Goal: Task Accomplishment & Management: Use online tool/utility

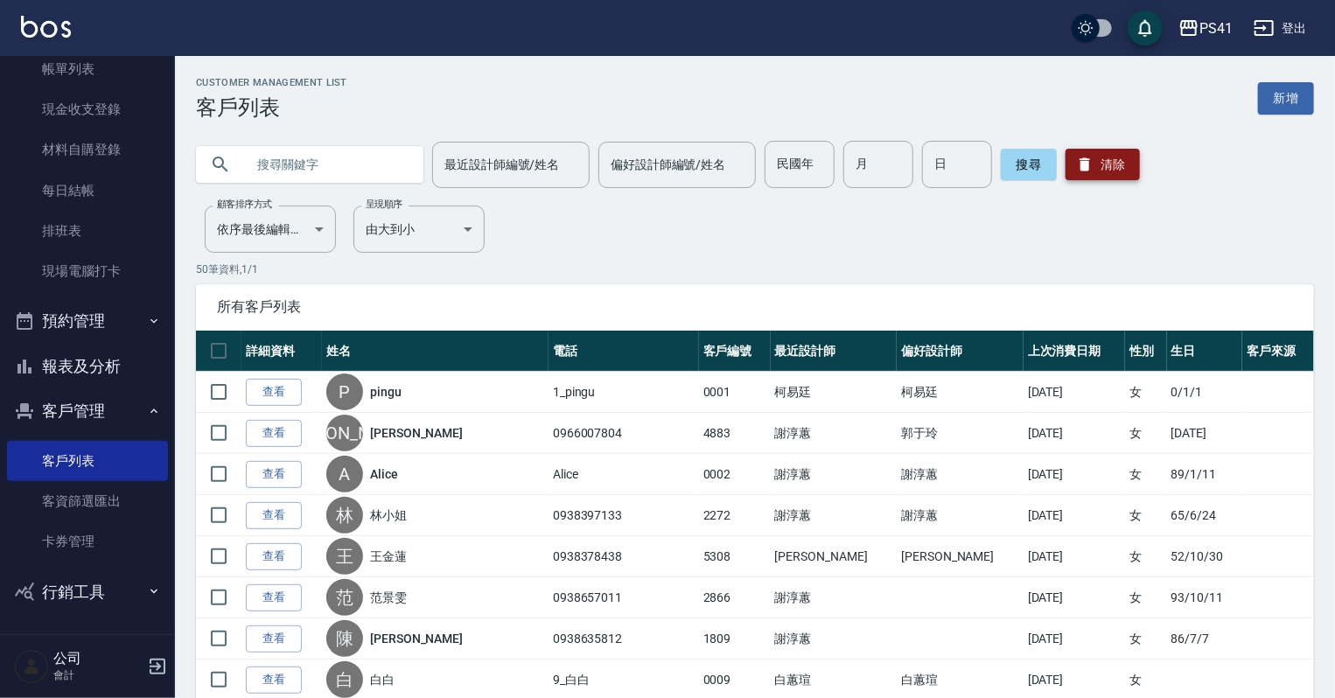
click at [1092, 167] on button "清除" at bounding box center [1103, 164] width 74 height 31
click at [298, 171] on input "text" at bounding box center [327, 164] width 164 height 47
type input "0928789738"
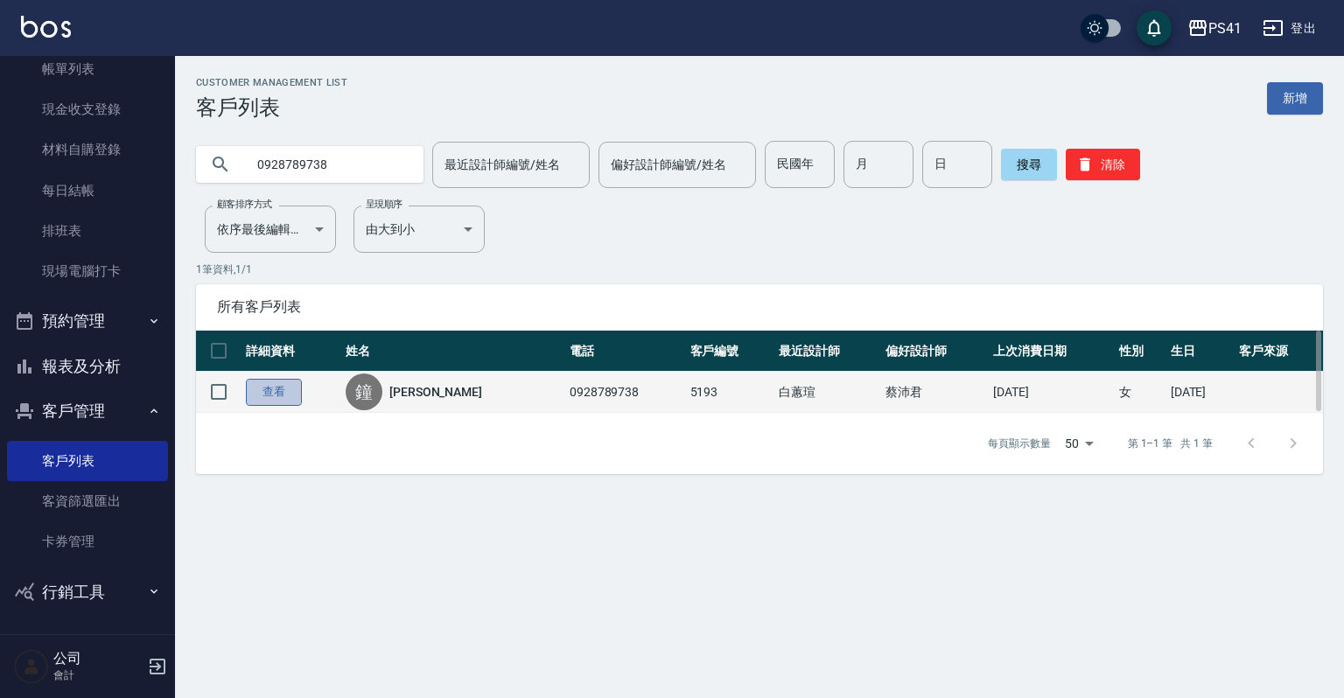
click at [286, 391] on link "查看" at bounding box center [274, 392] width 56 height 27
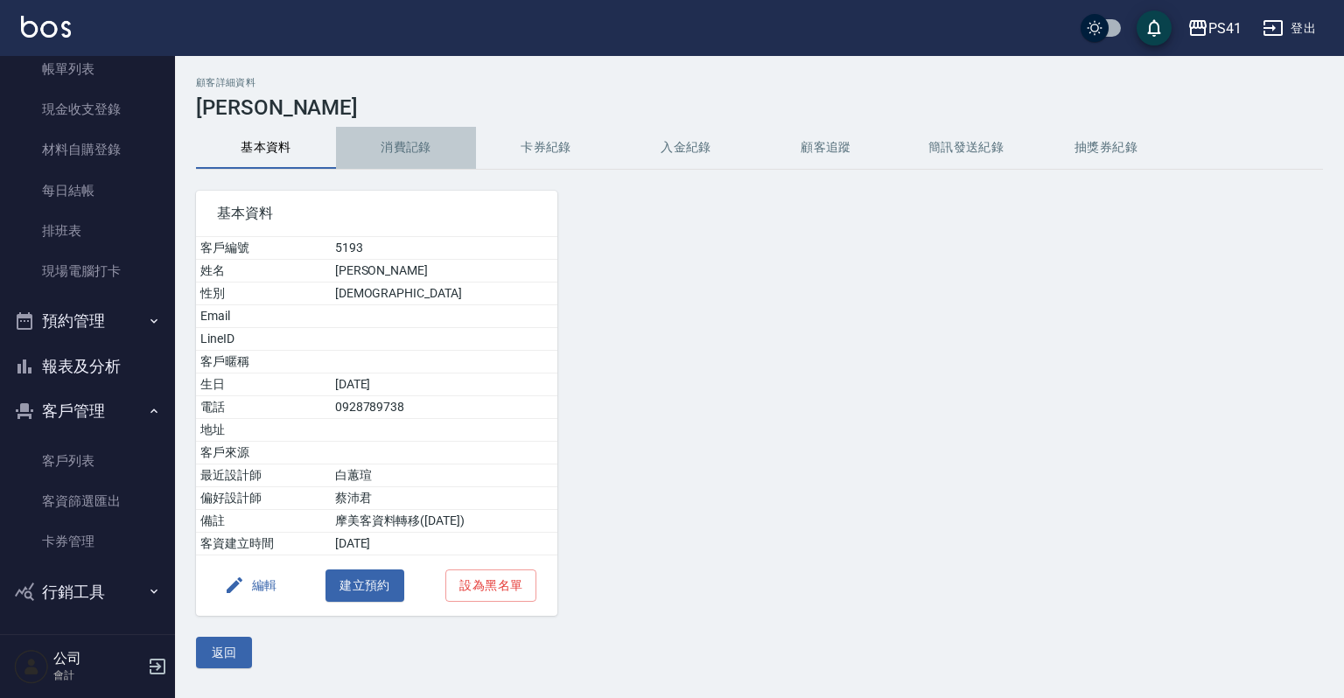
click at [411, 150] on button "消費記錄" at bounding box center [406, 148] width 140 height 42
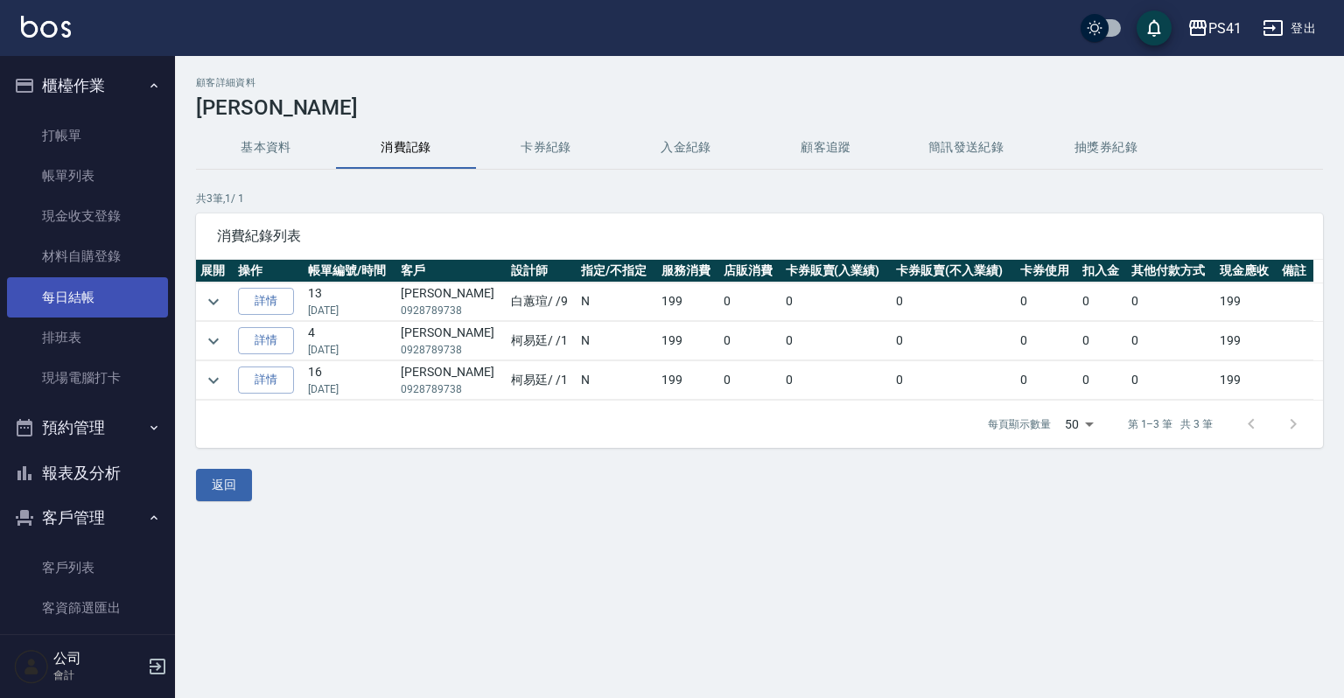
drag, startPoint x: 104, startPoint y: 342, endPoint x: 105, endPoint y: 311, distance: 30.6
click at [105, 341] on link "排班表" at bounding box center [87, 338] width 161 height 40
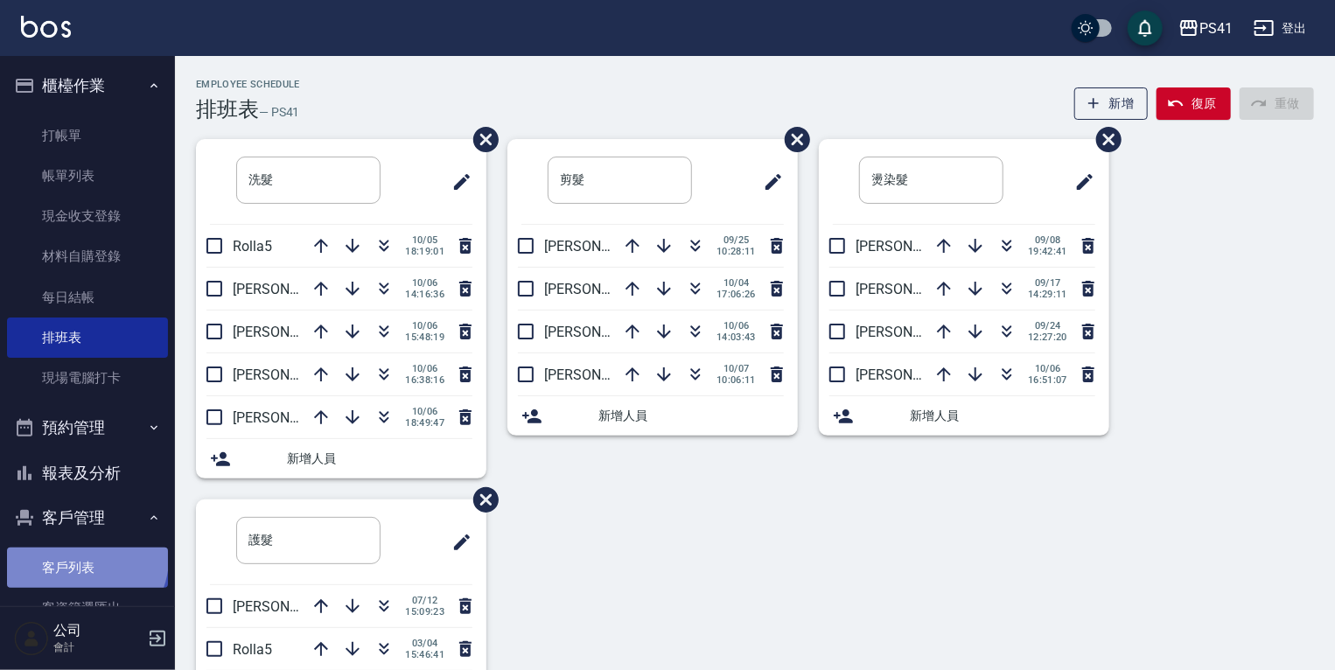
click at [85, 559] on link "客戶列表" at bounding box center [87, 568] width 161 height 40
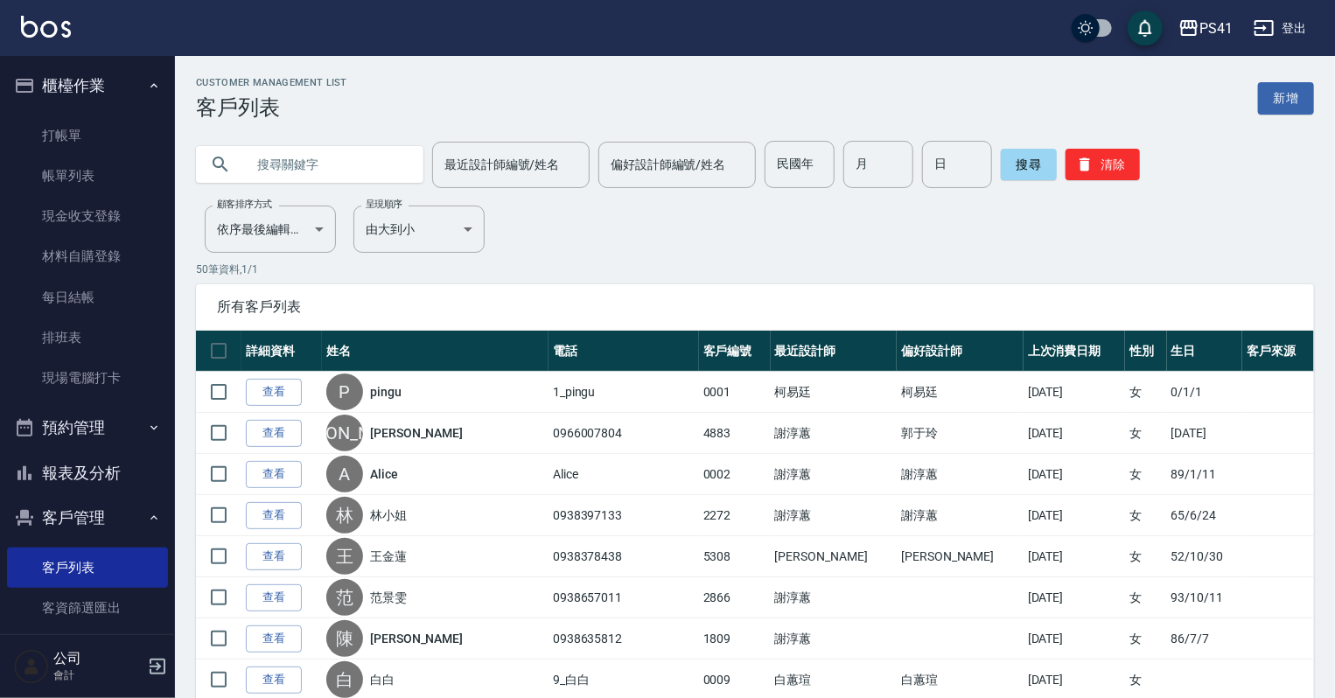
click at [303, 164] on input "text" at bounding box center [327, 164] width 164 height 47
type input "0910673546"
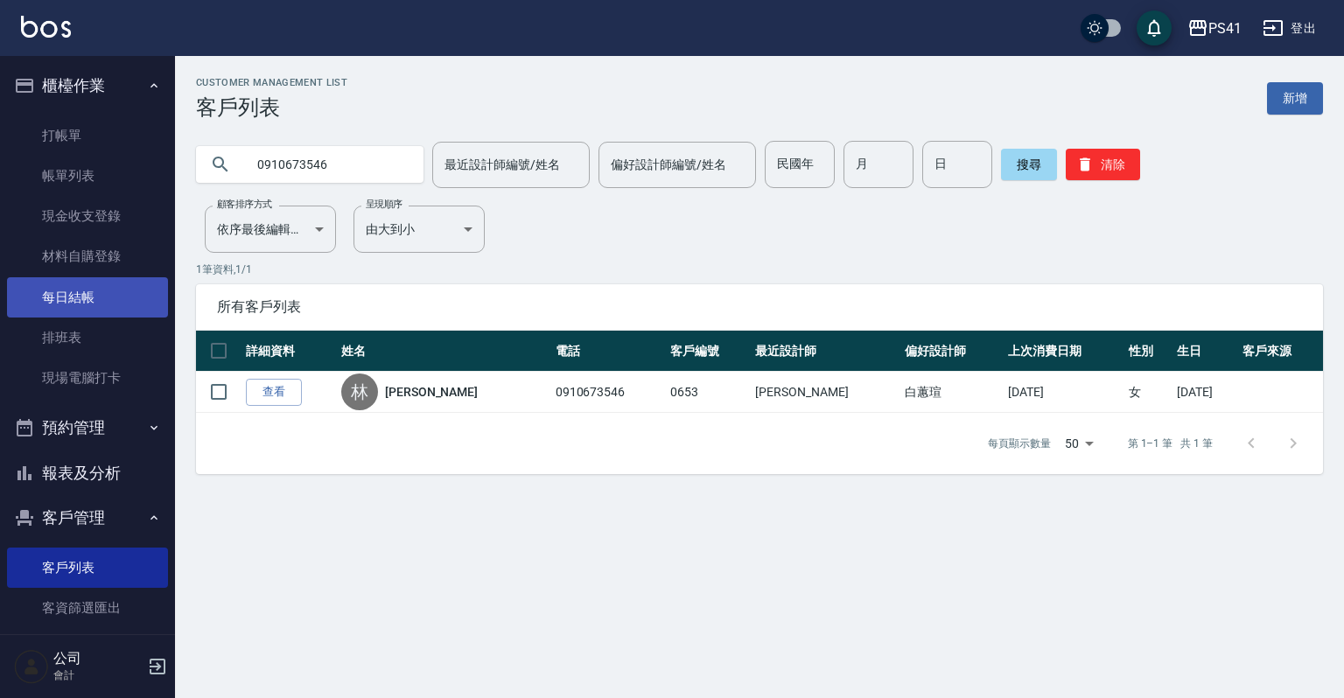
click at [66, 337] on link "排班表" at bounding box center [87, 338] width 161 height 40
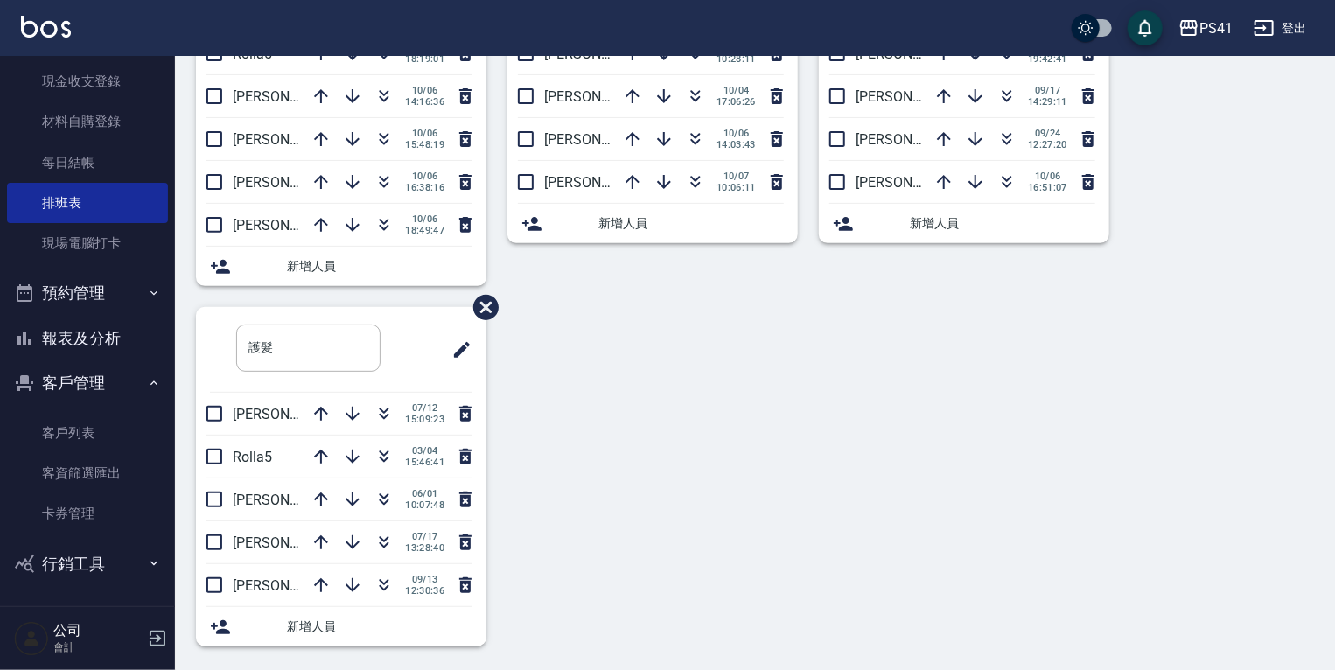
scroll to position [194, 0]
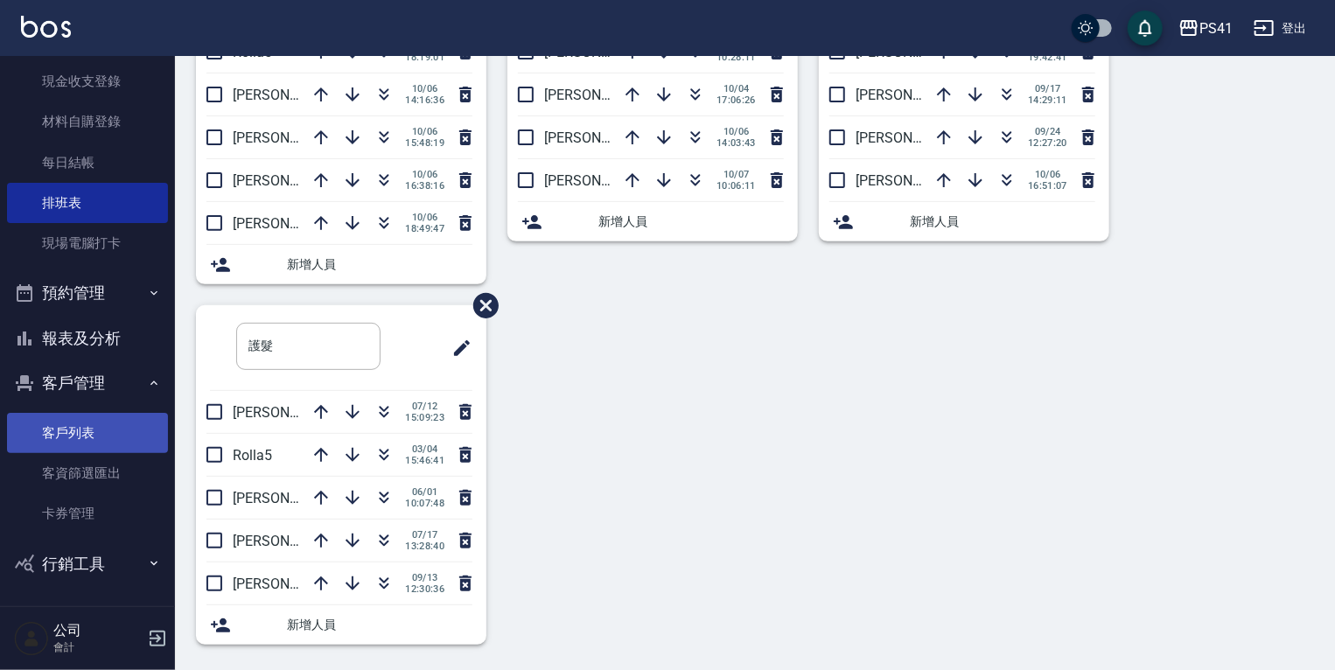
click at [59, 431] on link "客戶列表" at bounding box center [87, 433] width 161 height 40
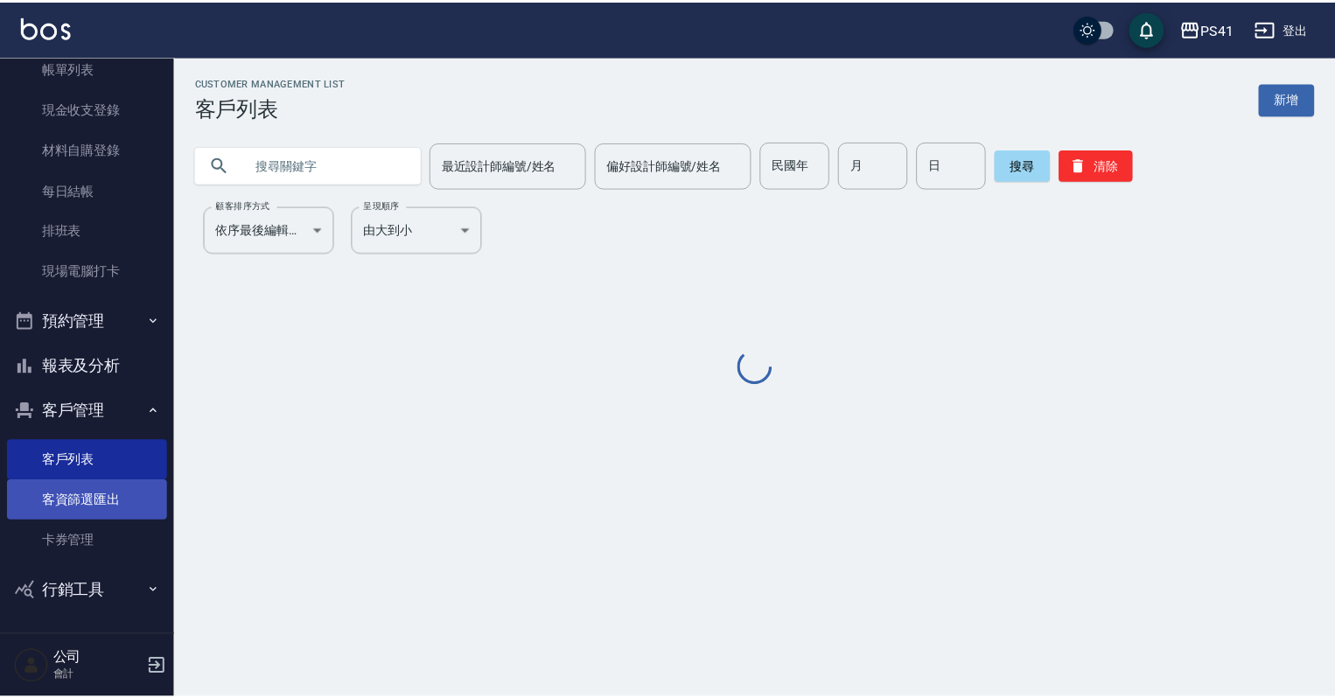
scroll to position [107, 0]
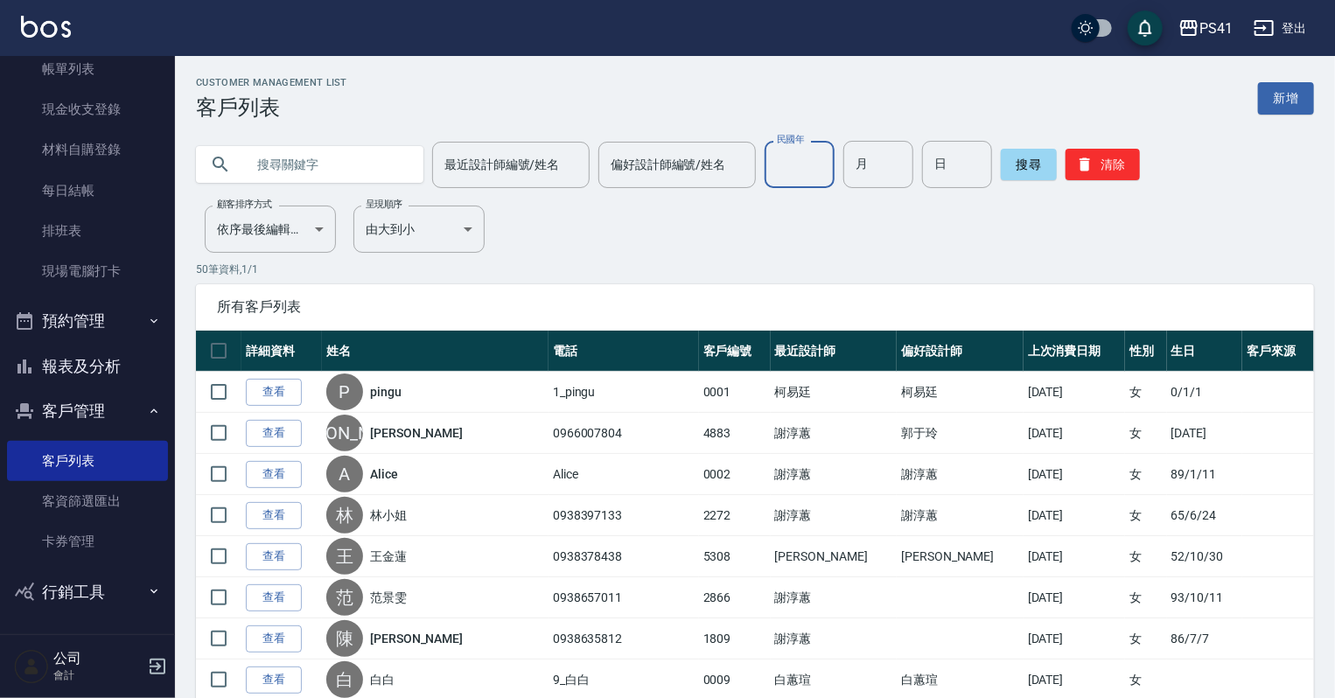
click at [801, 164] on input "民國年" at bounding box center [800, 164] width 70 height 47
type input "65"
click at [882, 147] on input "月" at bounding box center [878, 164] width 70 height 47
type input "10"
click at [955, 158] on input "日" at bounding box center [957, 164] width 70 height 47
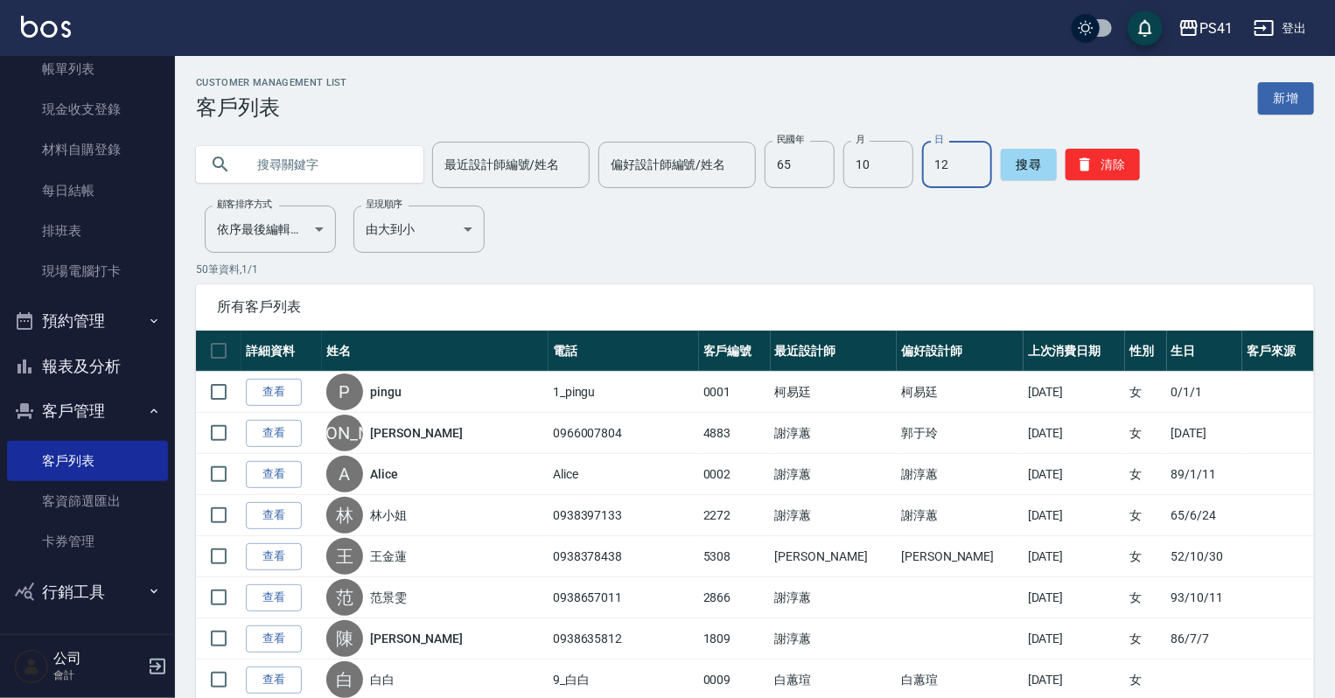
type input "12"
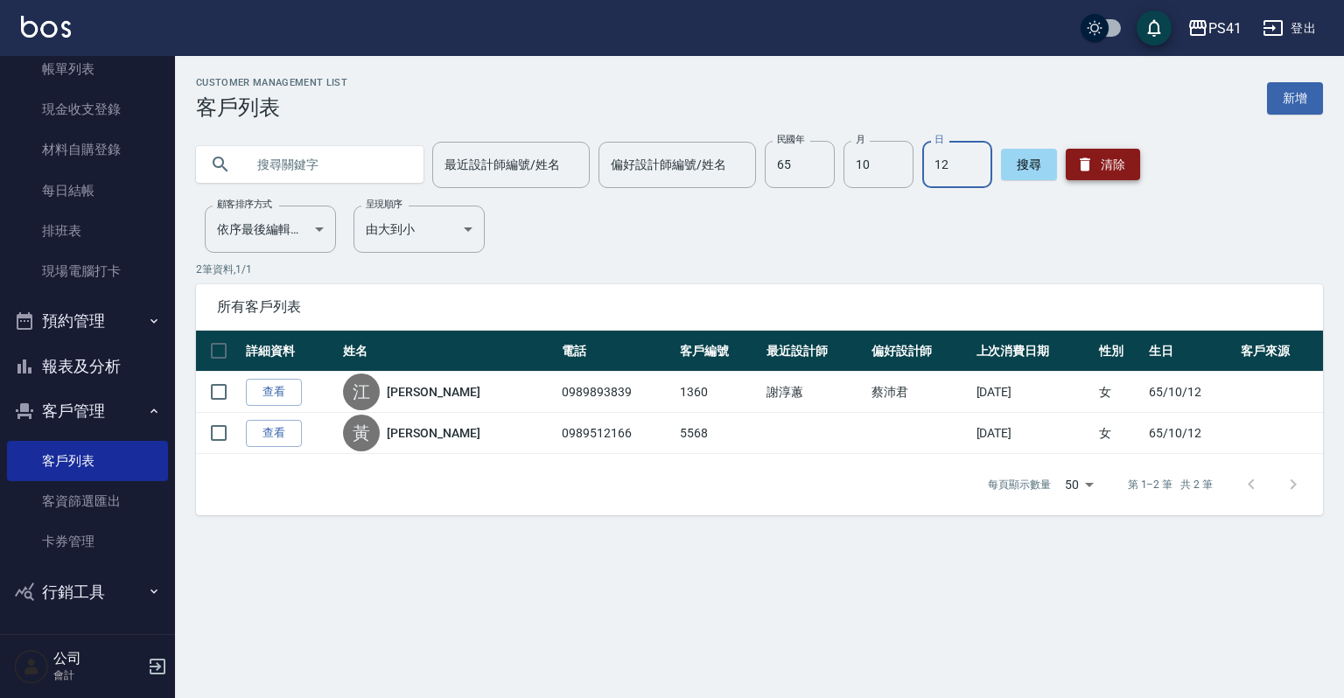
click at [1107, 171] on button "清除" at bounding box center [1103, 164] width 74 height 31
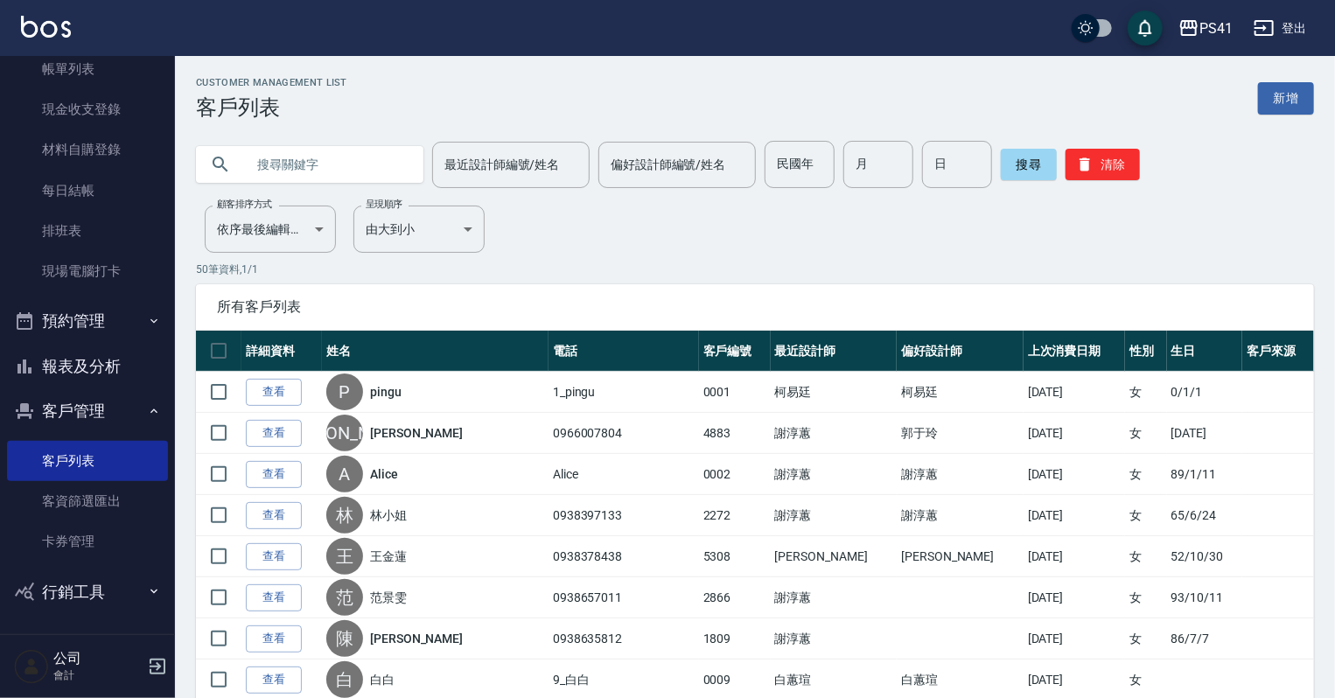
click at [301, 167] on input "text" at bounding box center [327, 164] width 164 height 47
type input "紙"
type input "紫"
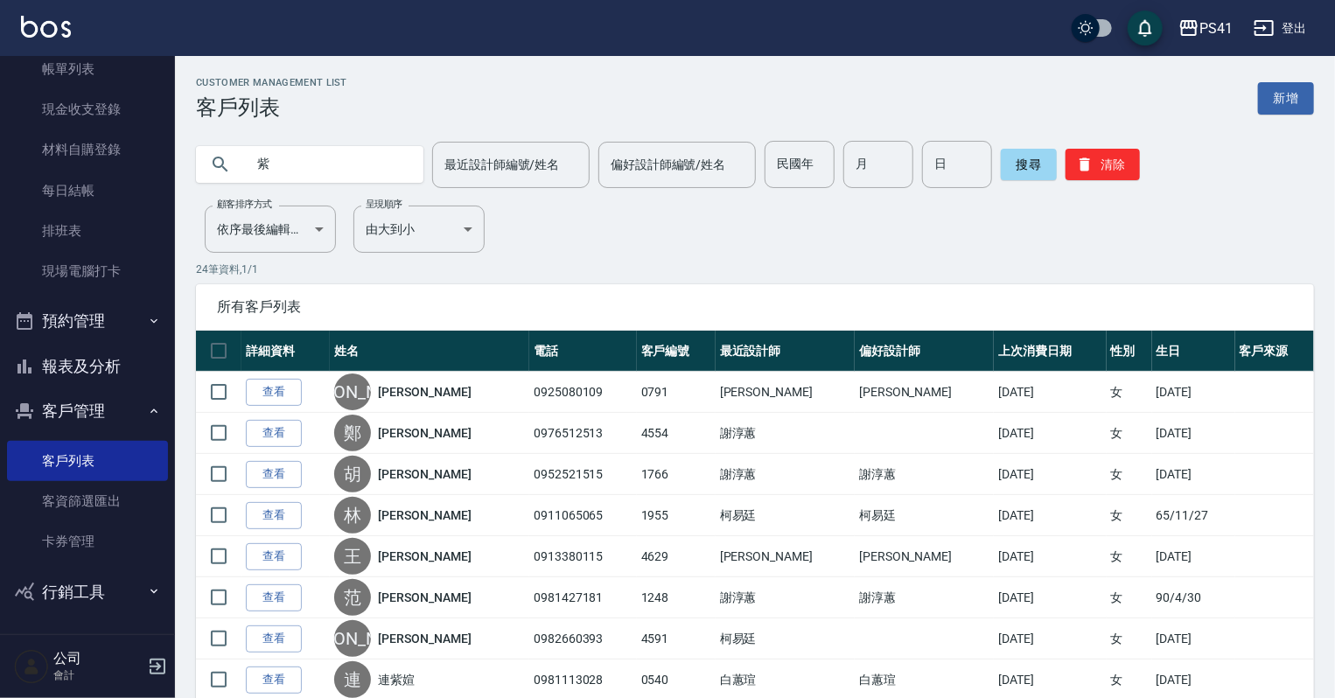
click at [315, 164] on input "紫" at bounding box center [327, 164] width 164 height 47
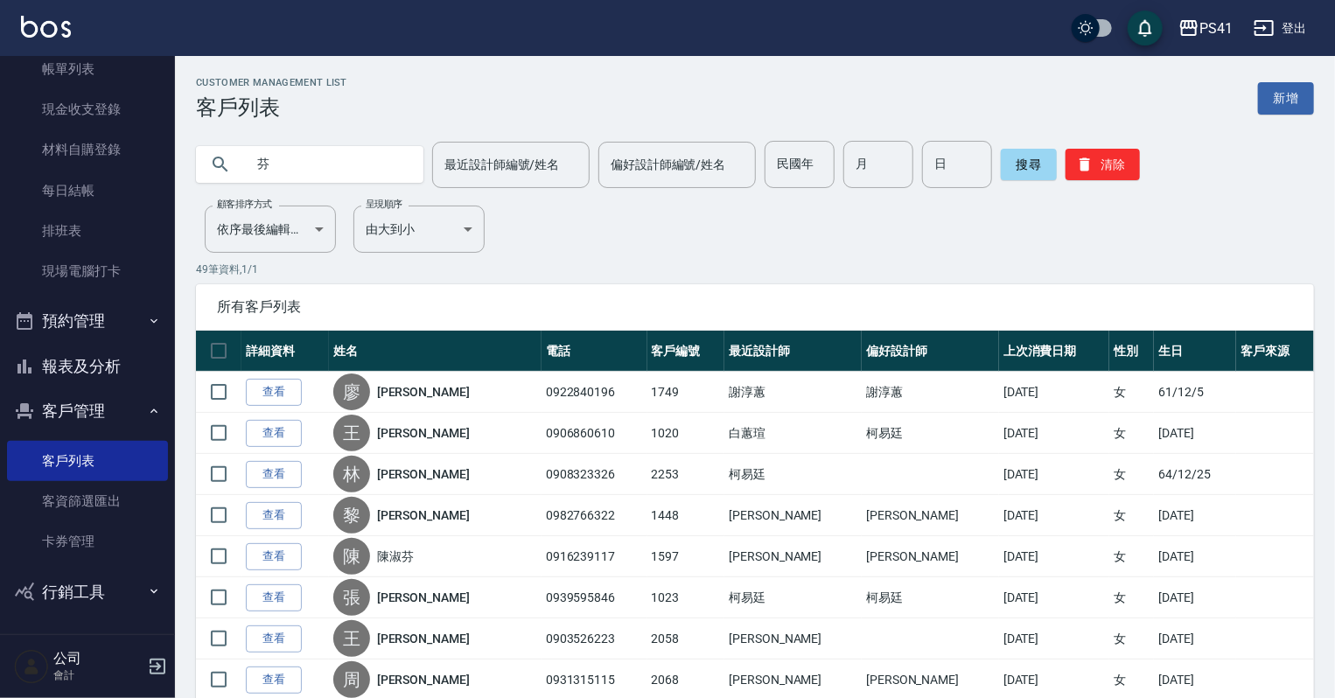
click at [312, 155] on input "芬" at bounding box center [327, 164] width 164 height 47
type input "[PERSON_NAME]"
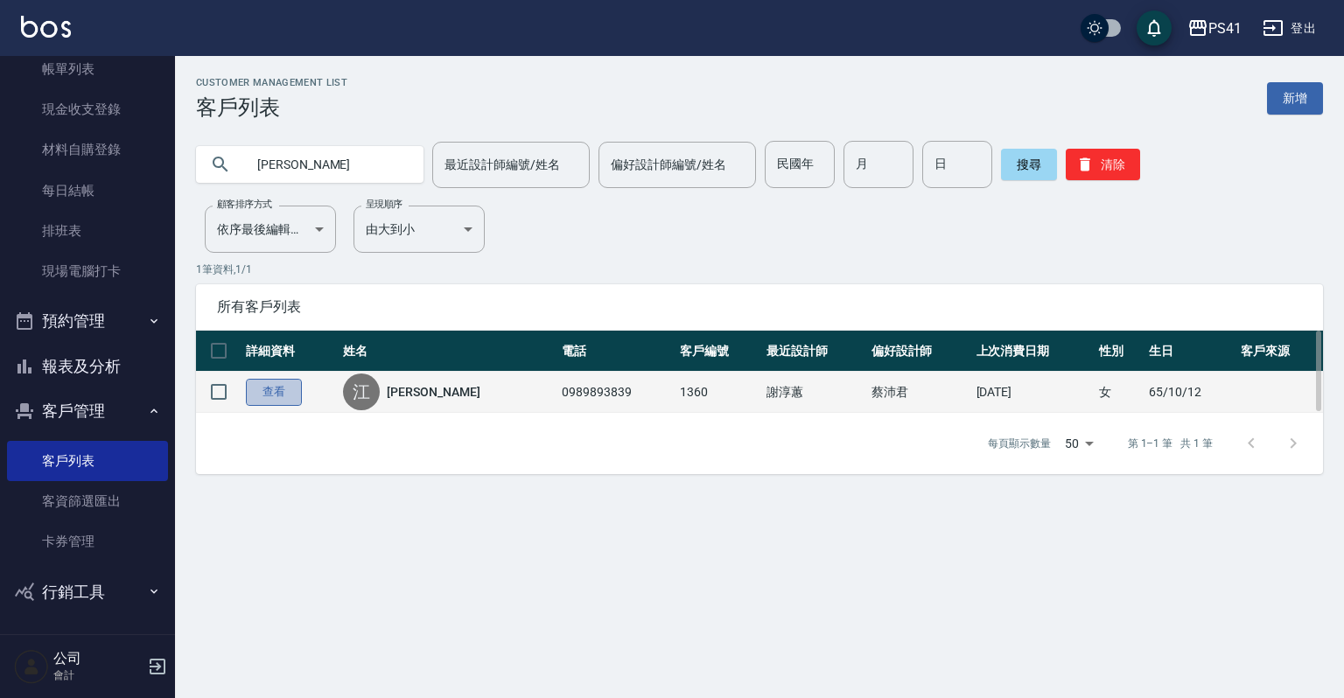
click at [278, 386] on link "查看" at bounding box center [274, 392] width 56 height 27
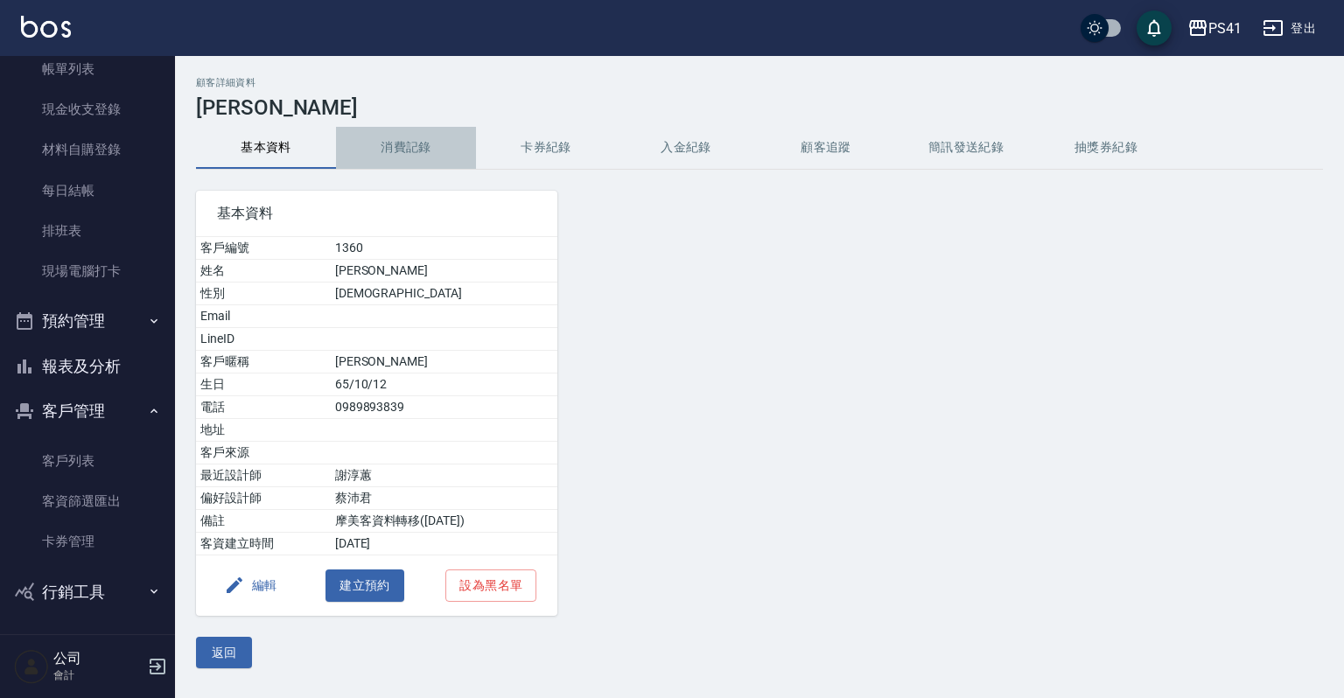
click at [403, 141] on button "消費記錄" at bounding box center [406, 148] width 140 height 42
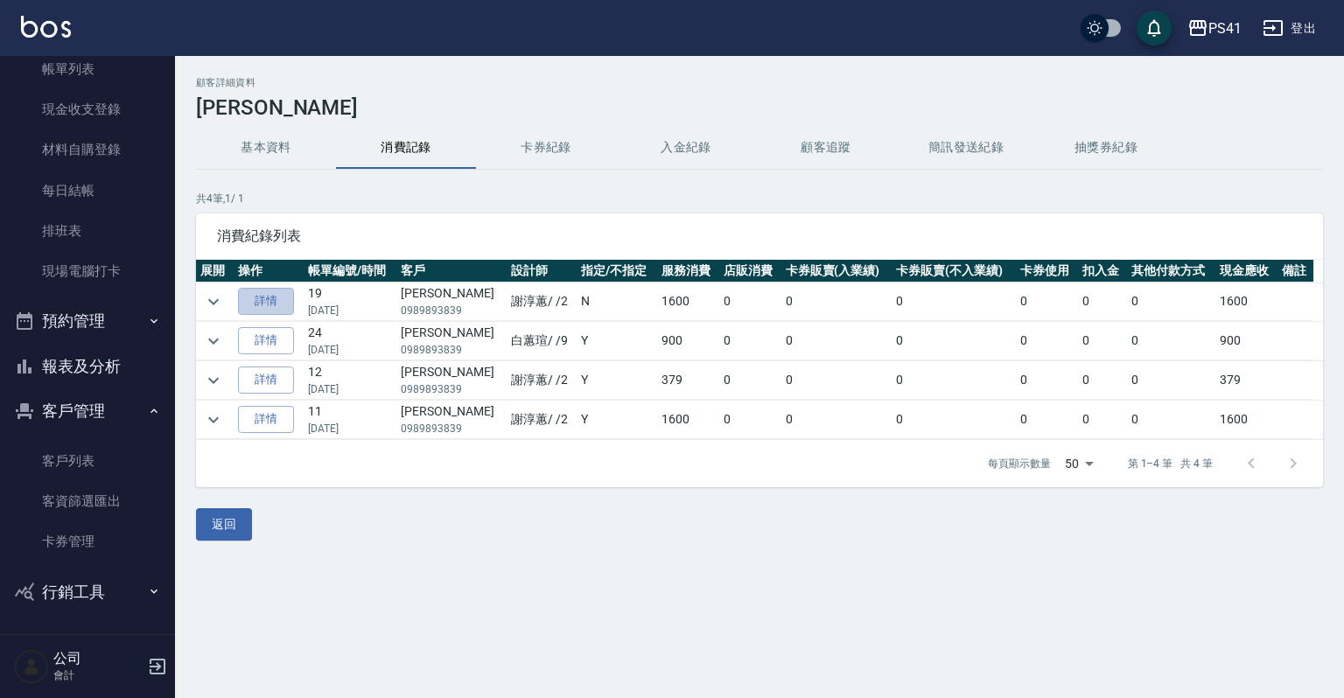
drag, startPoint x: 270, startPoint y: 297, endPoint x: 270, endPoint y: 276, distance: 21.9
click at [270, 297] on link "詳情" at bounding box center [266, 301] width 56 height 27
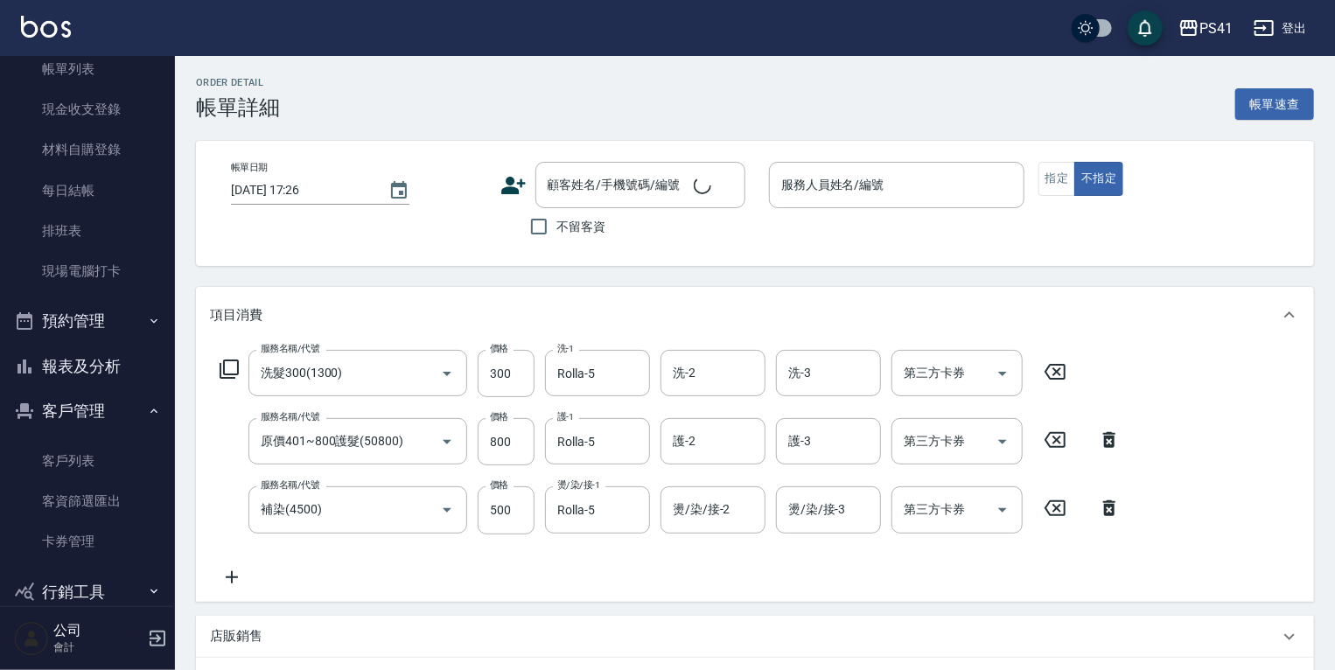
type input "洗髮300(1300)"
type input "原價401~800護髮(50800)"
type input "補染(4500)"
type input "[DATE] 19:35"
type input "謝淳蕙-2"
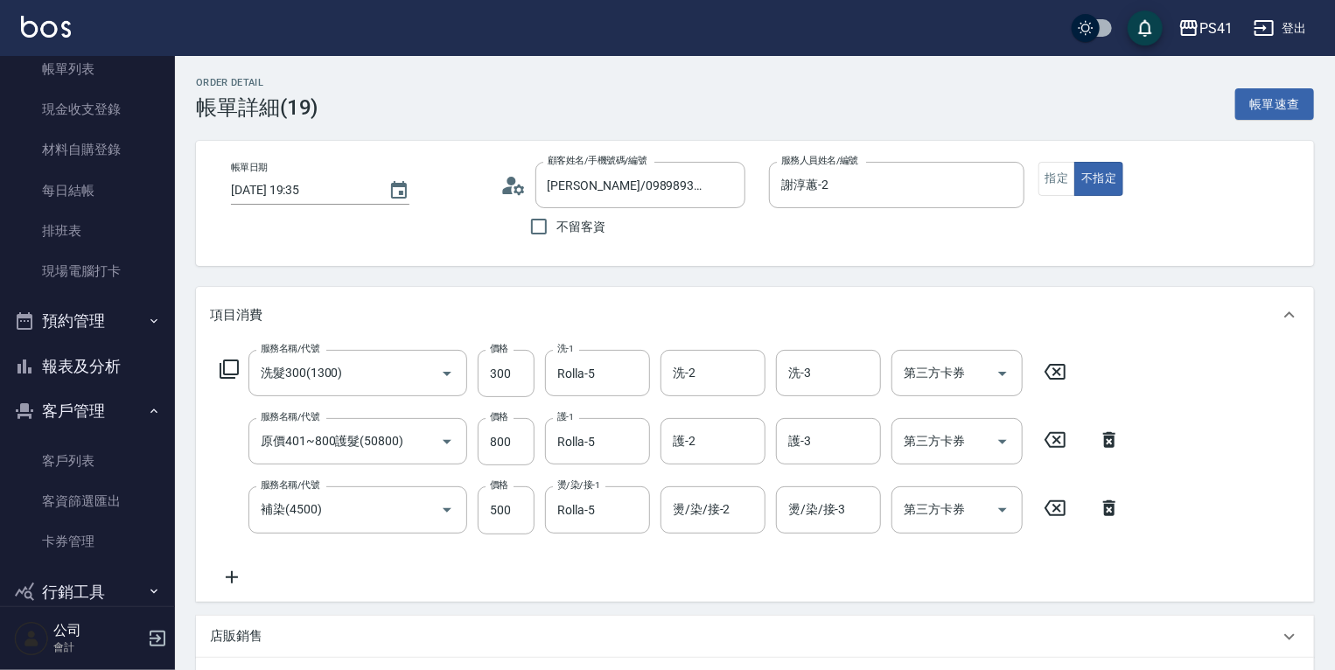
type input "[PERSON_NAME]/0989893839/1360"
click at [63, 455] on link "客戶列表" at bounding box center [87, 461] width 161 height 40
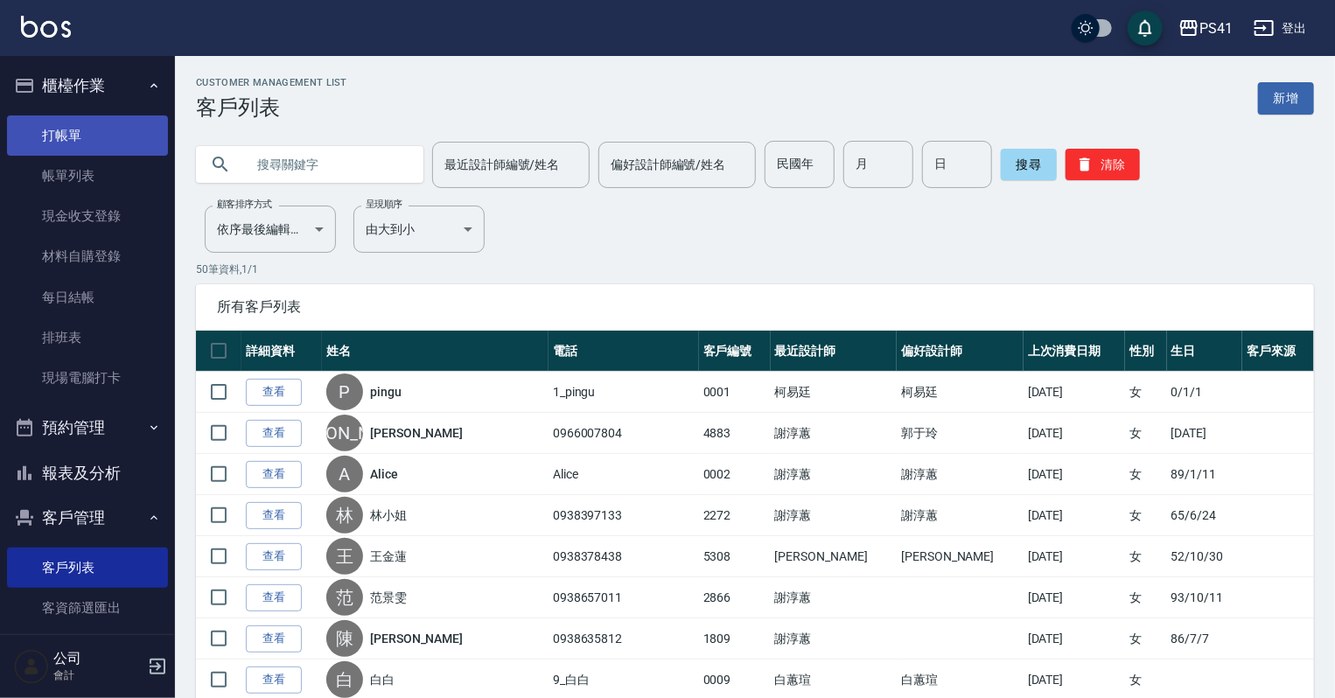
click at [53, 121] on link "打帳單" at bounding box center [87, 135] width 161 height 40
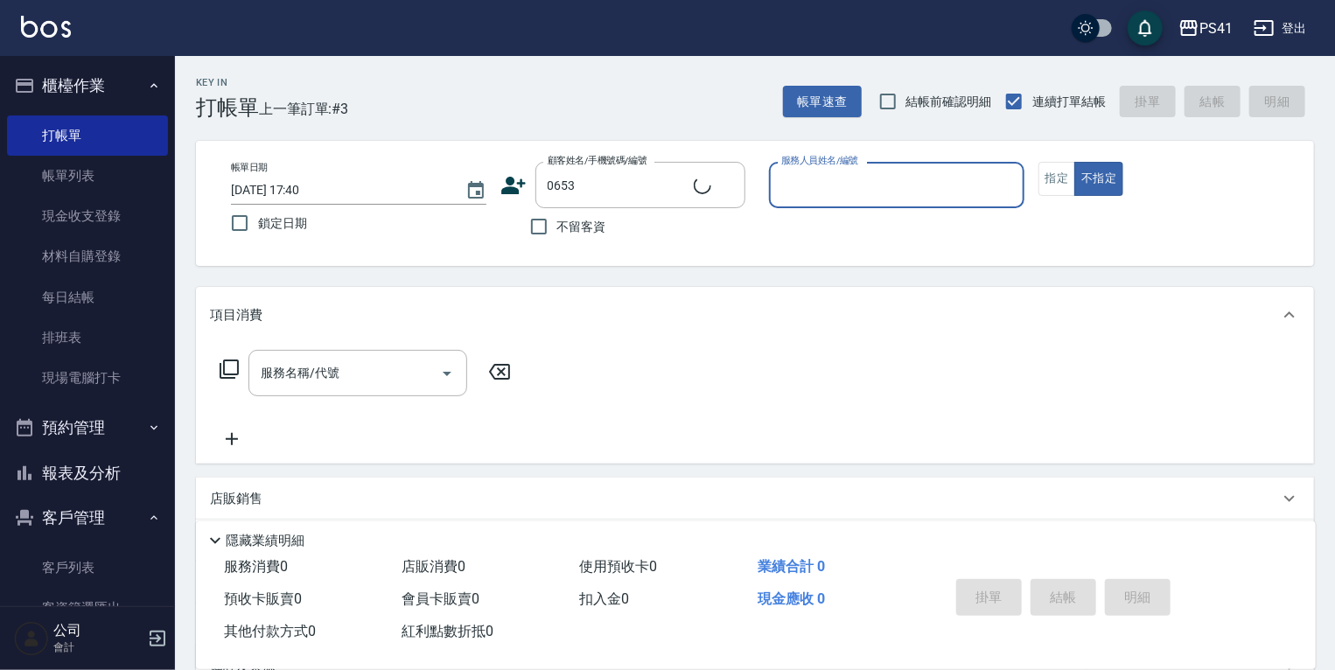
type input "[PERSON_NAME]/0910673546/0653"
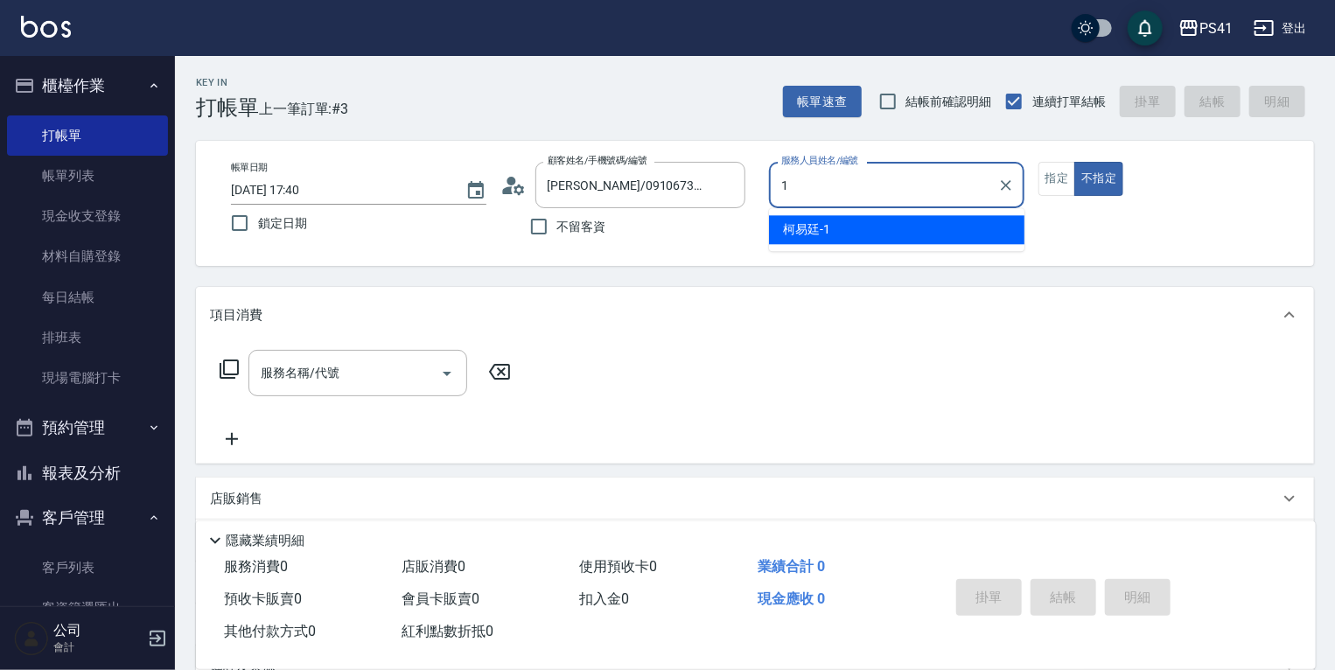
type input "[PERSON_NAME]-1"
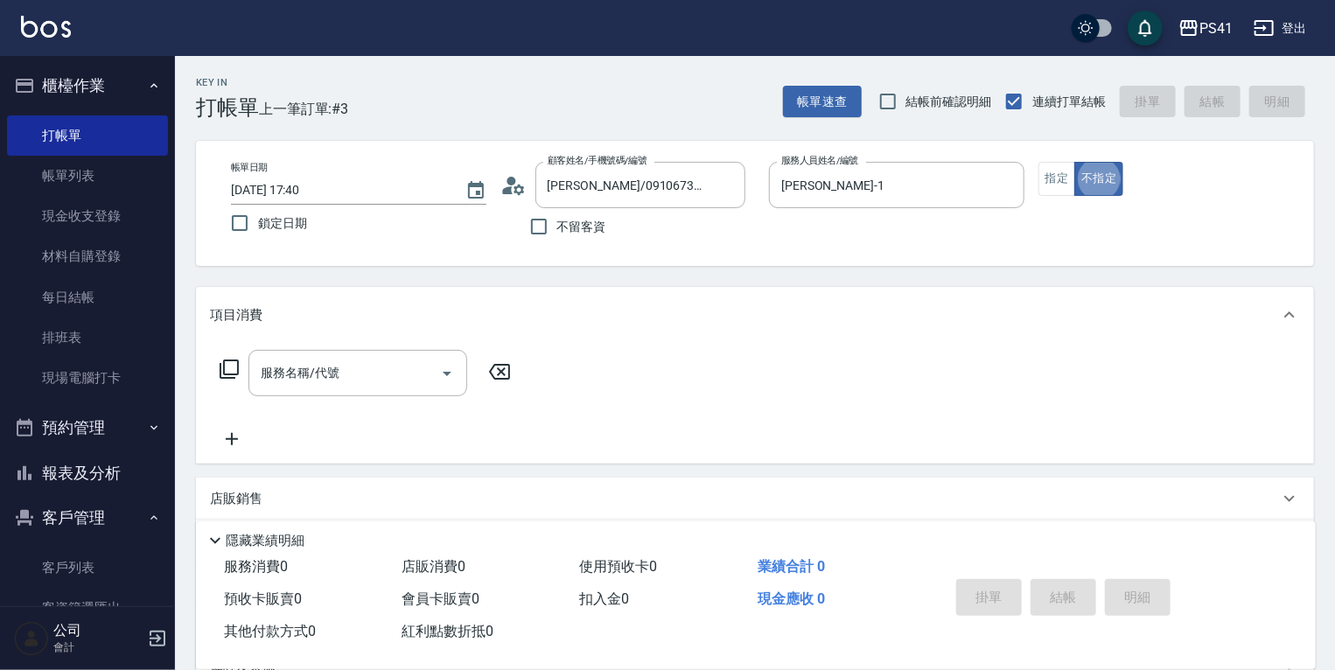
type button "false"
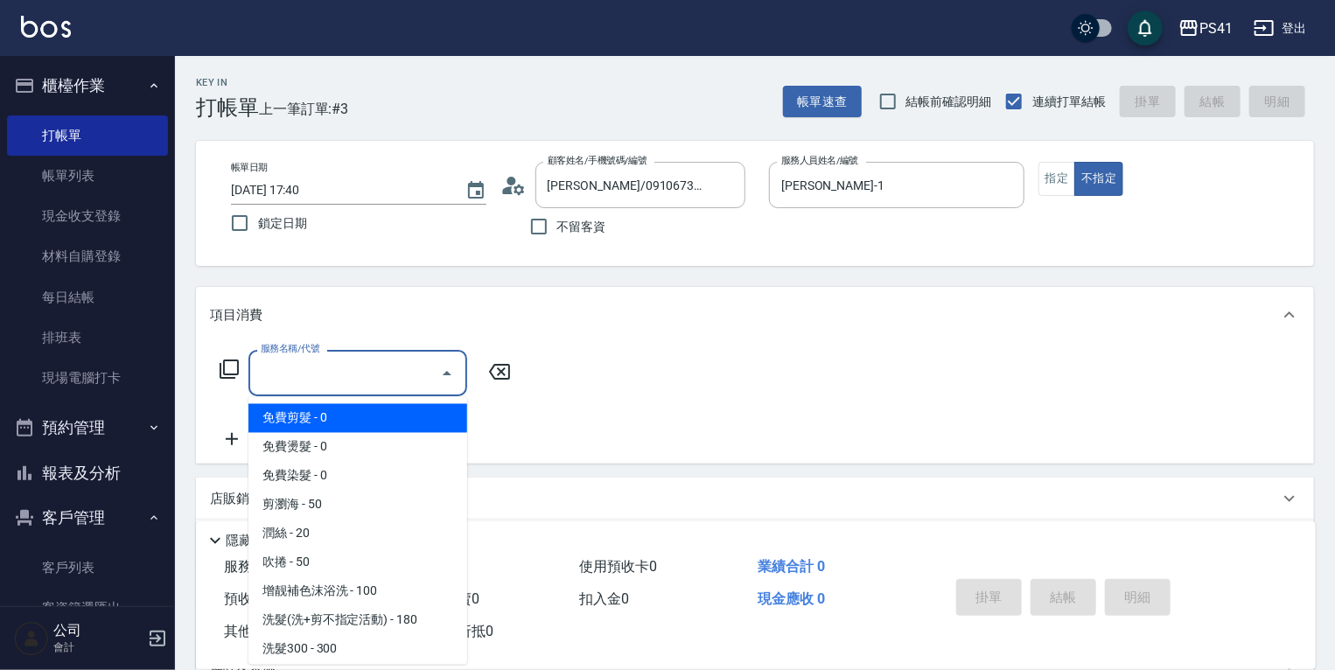
click at [361, 383] on input "服務名稱/代號" at bounding box center [344, 373] width 177 height 31
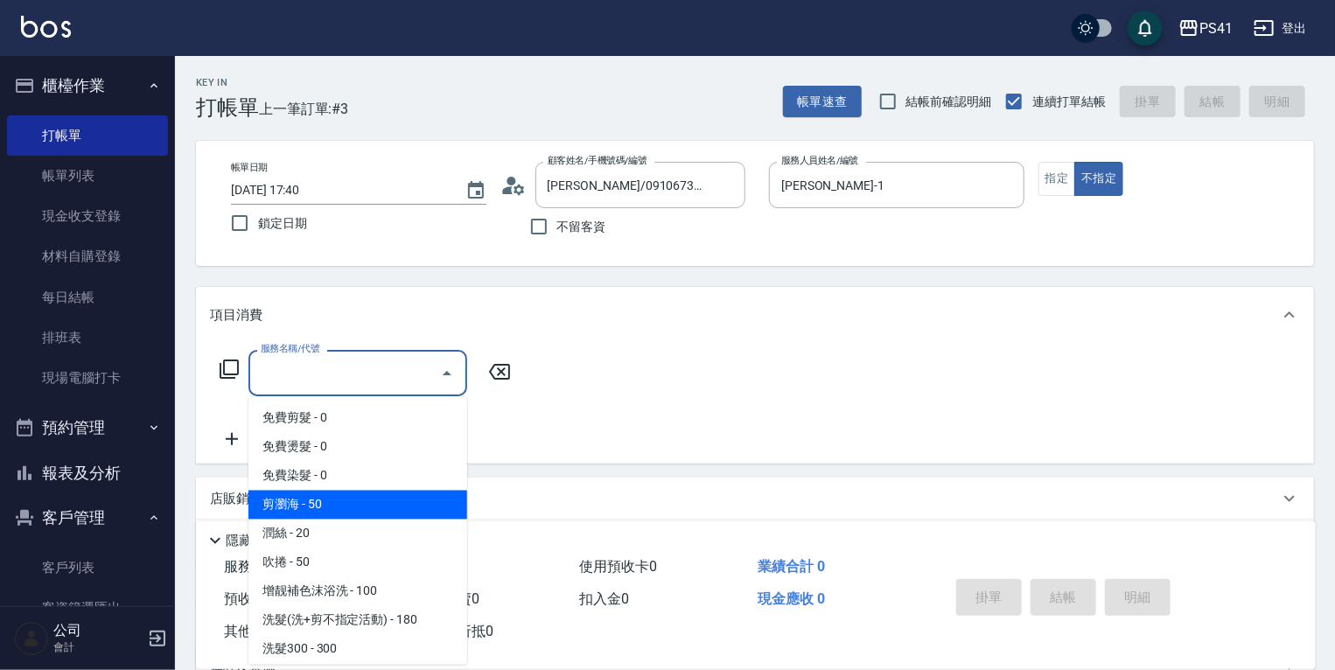
click at [336, 502] on span "剪瀏海 - 50" at bounding box center [357, 505] width 219 height 29
type input "剪瀏海(250)"
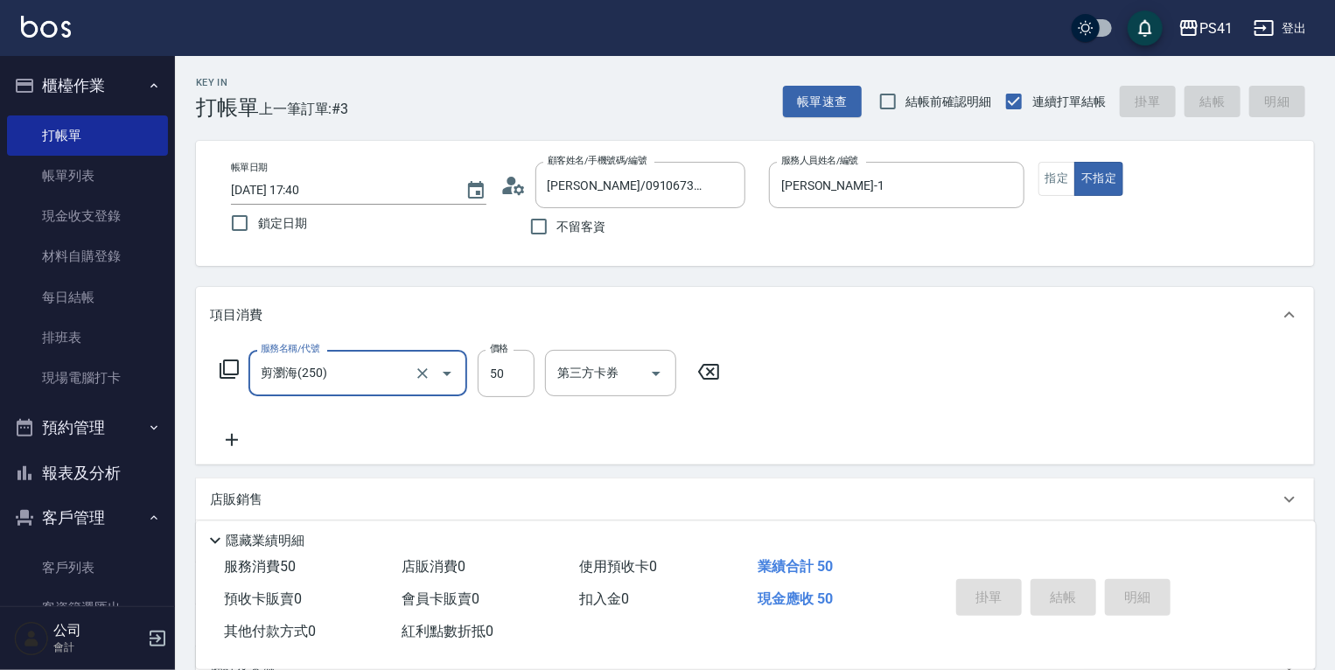
type input "[DATE] 17:41"
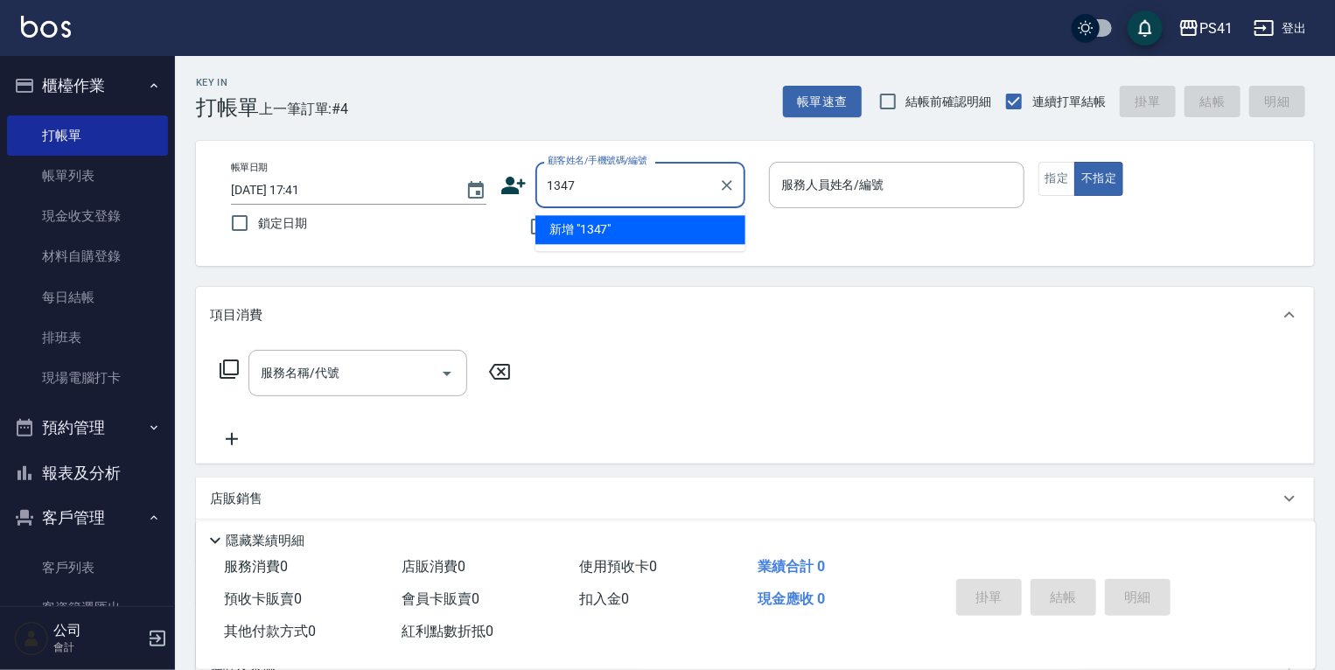
type input "1347"
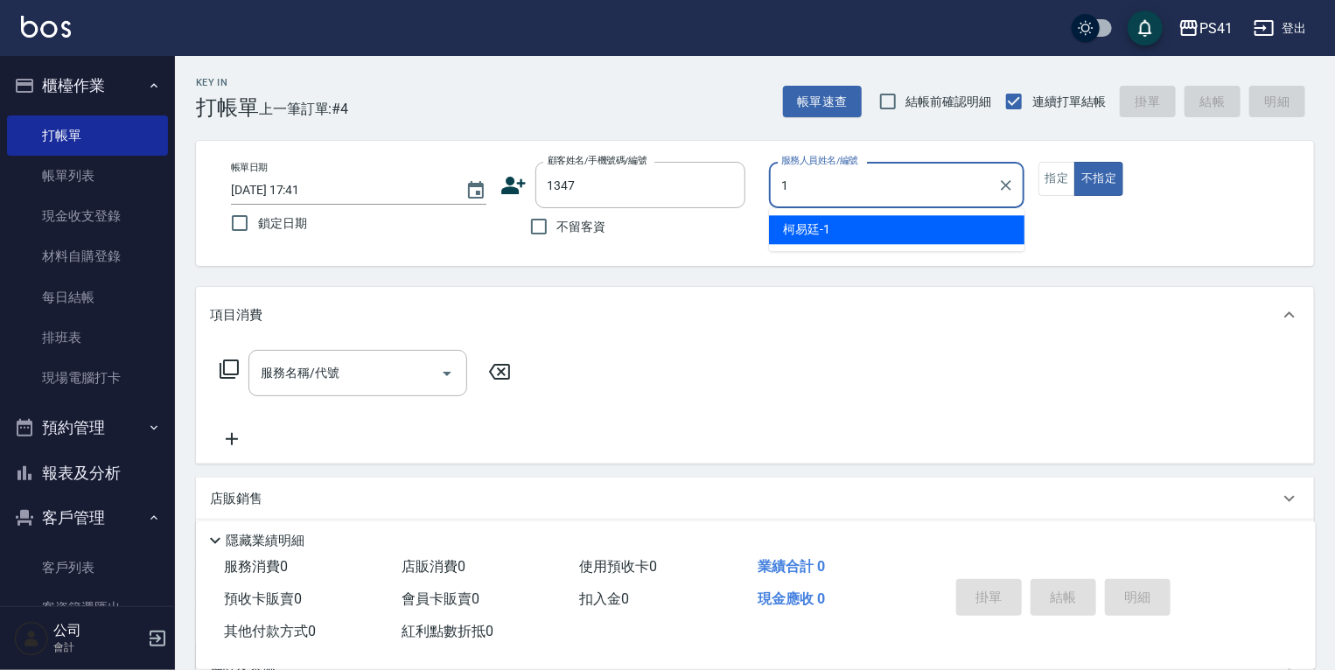
type input "[PERSON_NAME]-1"
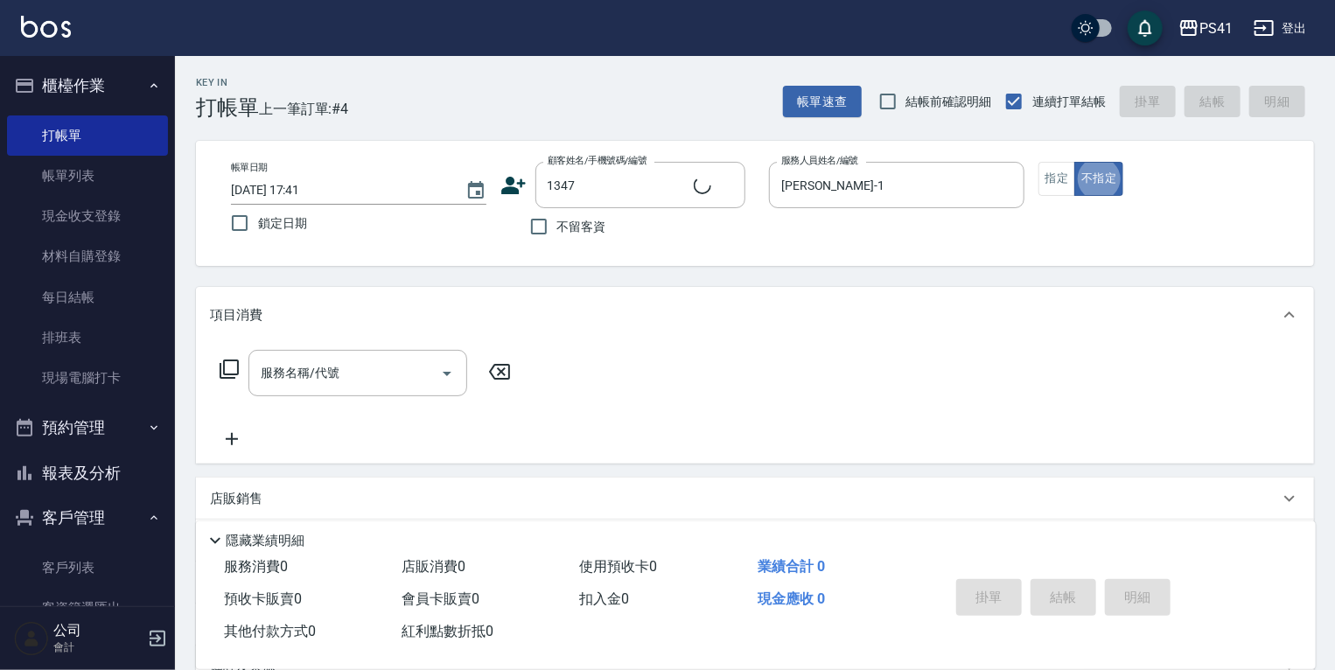
type input "[PERSON_NAME]/0916315091/1347"
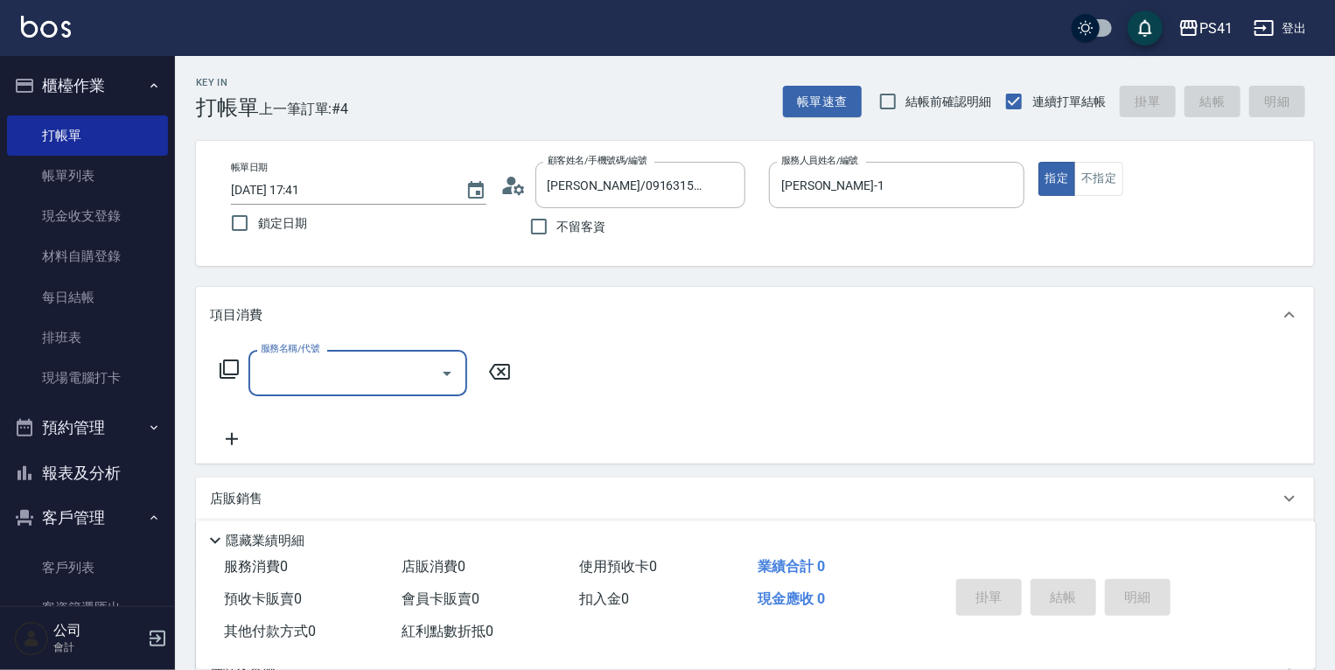
click at [348, 394] on div "服務名稱/代號" at bounding box center [357, 373] width 219 height 46
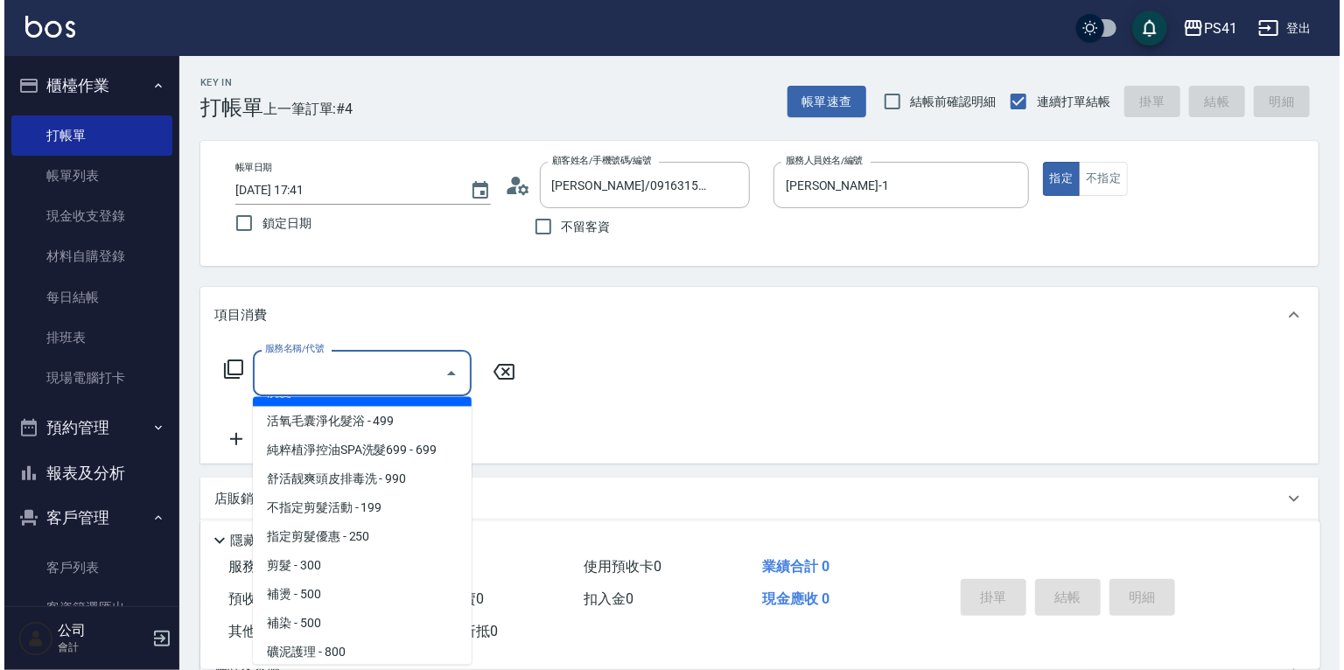
scroll to position [280, 0]
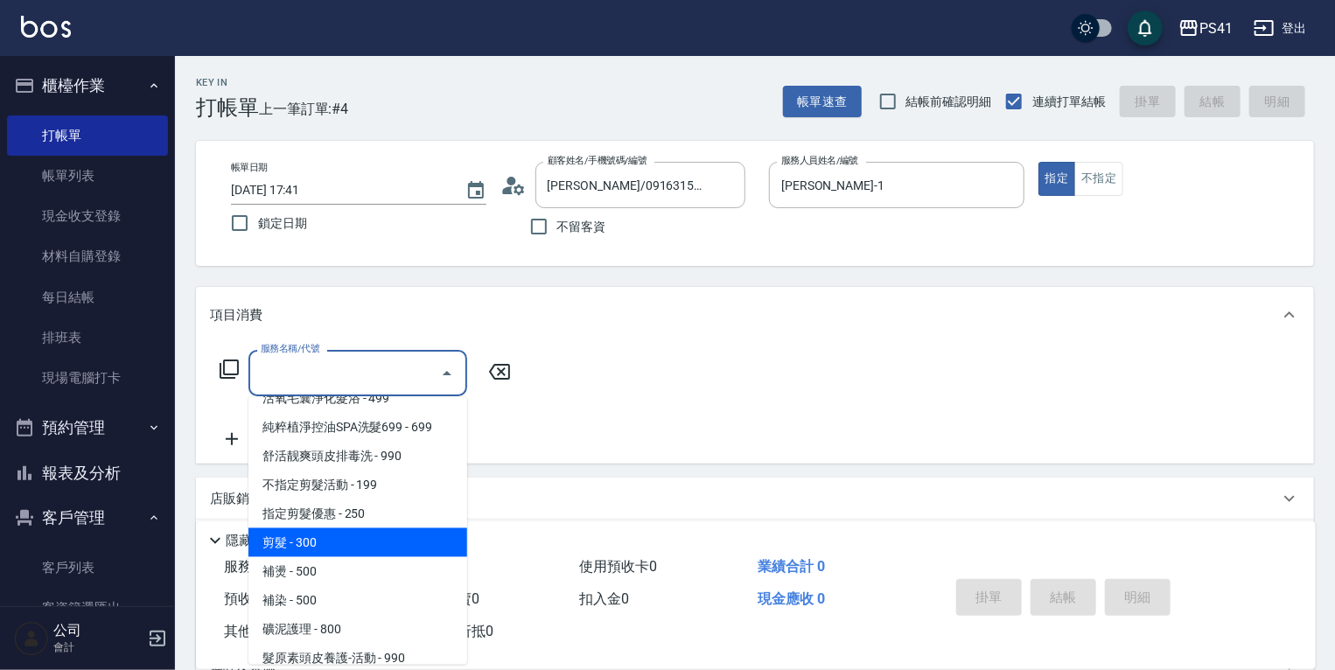
drag, startPoint x: 283, startPoint y: 535, endPoint x: 278, endPoint y: 547, distance: 12.5
click at [283, 537] on span "剪髮 - 300" at bounding box center [357, 542] width 219 height 29
type input "剪髮(2300)"
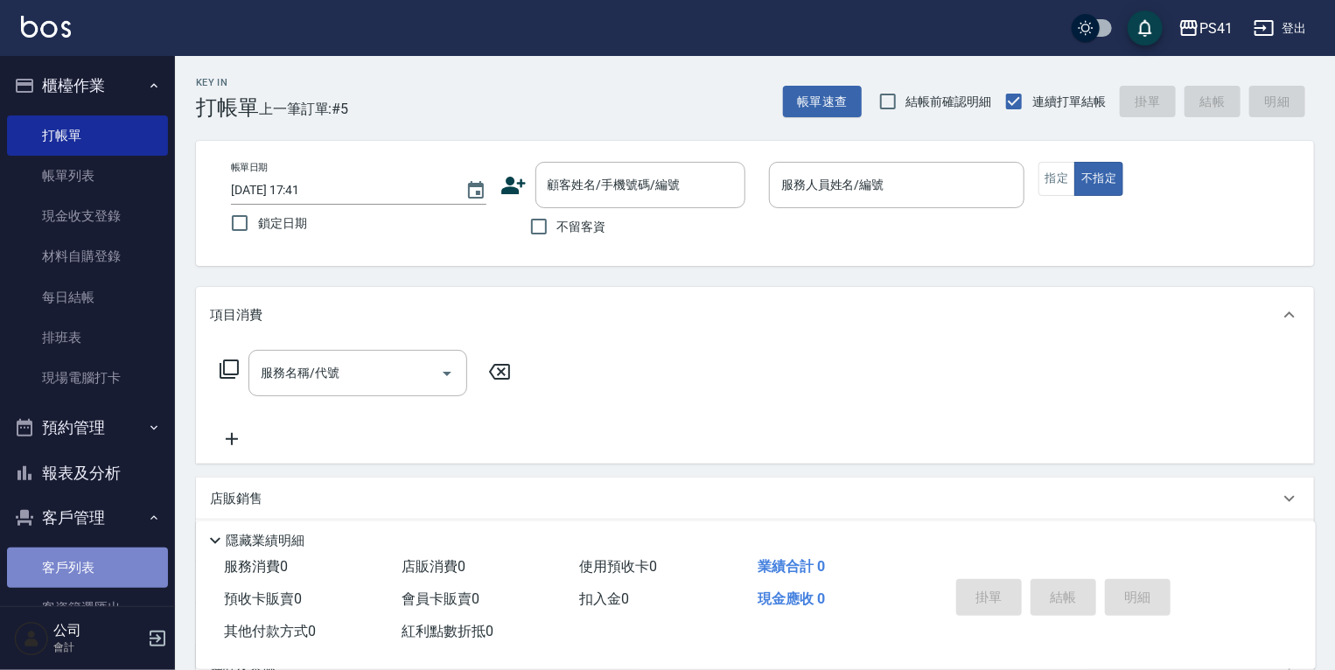
click at [98, 553] on link "客戶列表" at bounding box center [87, 568] width 161 height 40
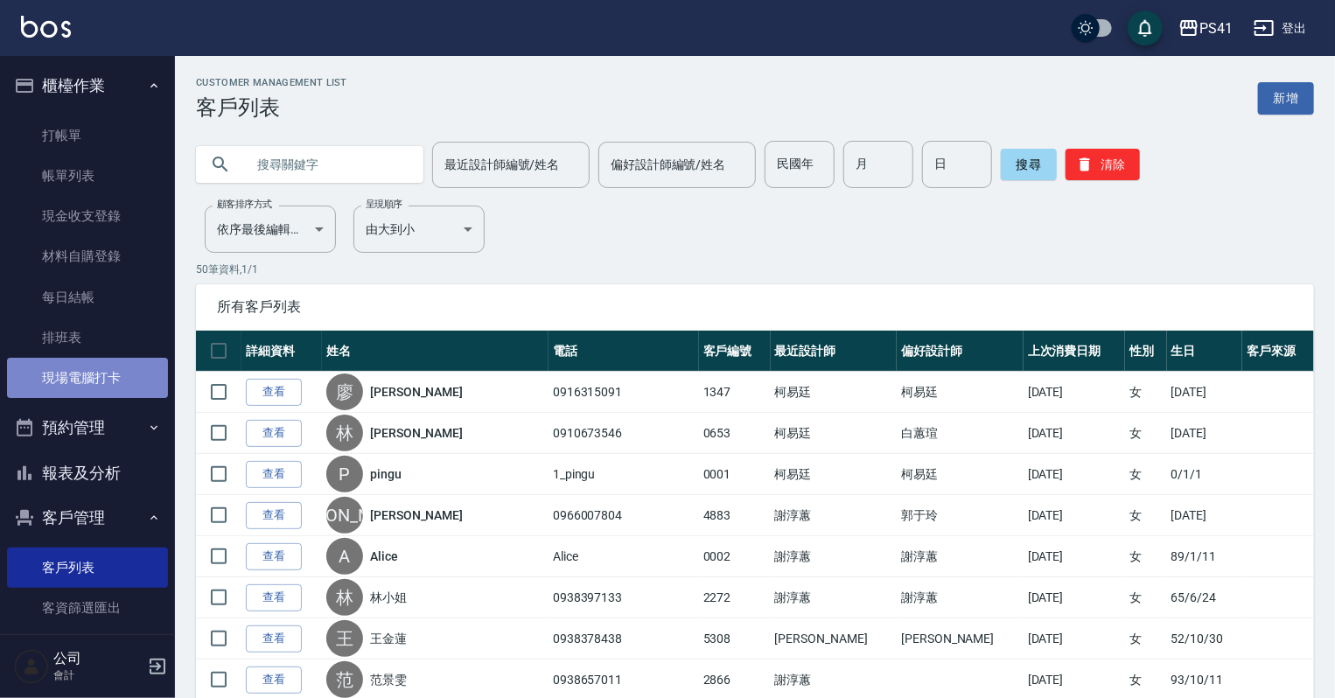
drag, startPoint x: 122, startPoint y: 397, endPoint x: 240, endPoint y: 367, distance: 122.0
click at [123, 395] on link "現場電腦打卡" at bounding box center [87, 378] width 161 height 40
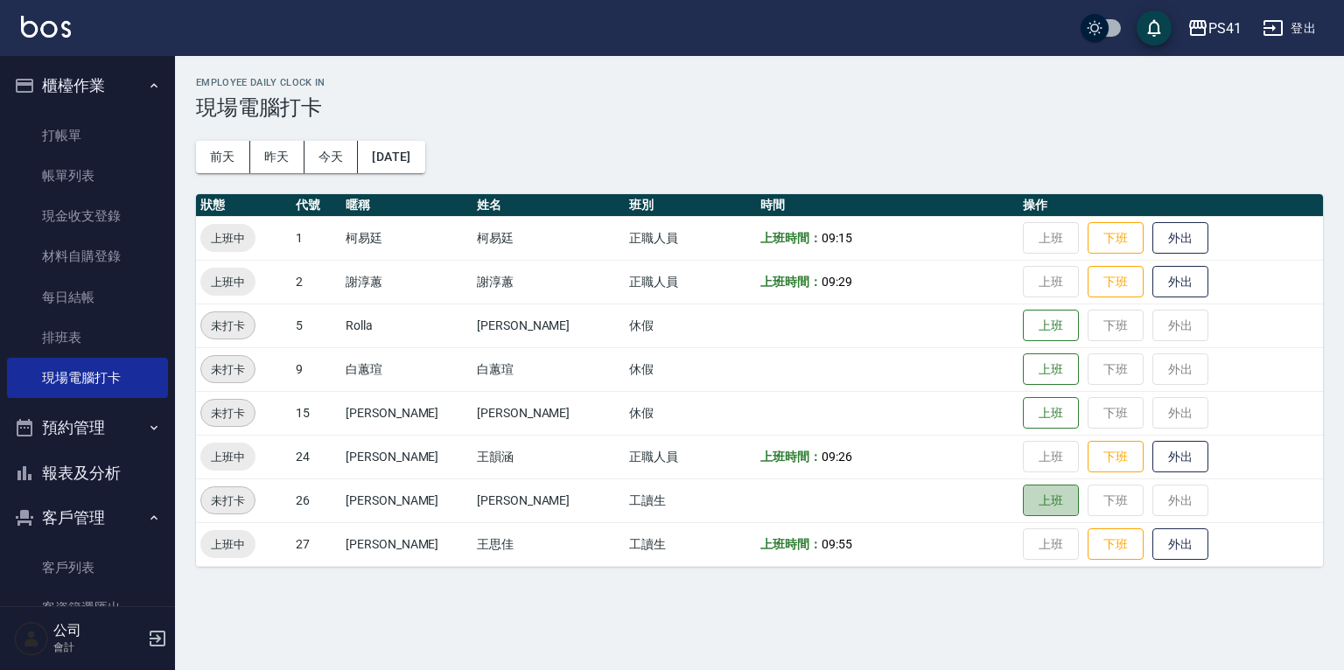
drag, startPoint x: 1007, startPoint y: 513, endPoint x: 1039, endPoint y: 515, distance: 31.6
click at [1023, 514] on button "上班" at bounding box center [1051, 501] width 56 height 32
